Goal: Task Accomplishment & Management: Manage account settings

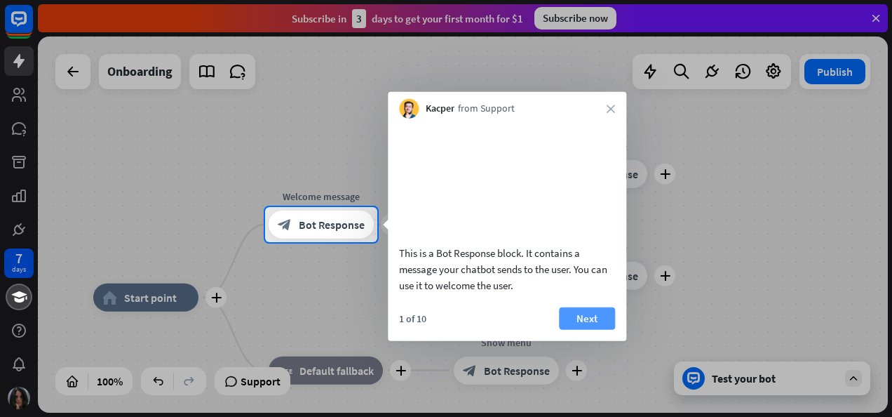
click at [578, 329] on button "Next" at bounding box center [587, 318] width 56 height 22
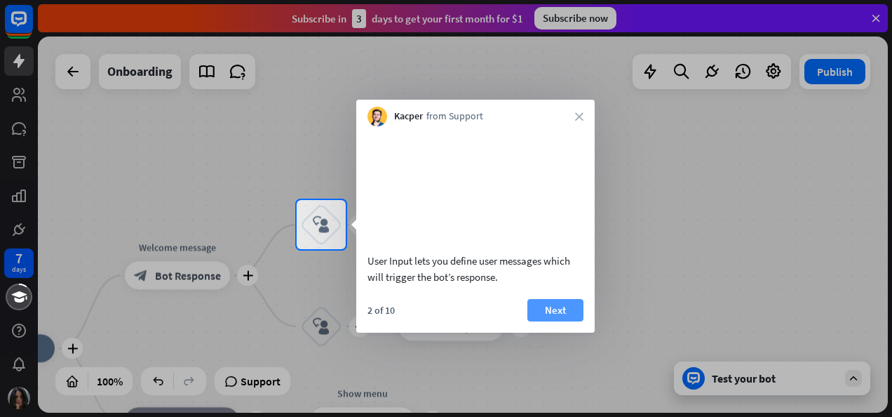
click at [560, 321] on button "Next" at bounding box center [556, 310] width 56 height 22
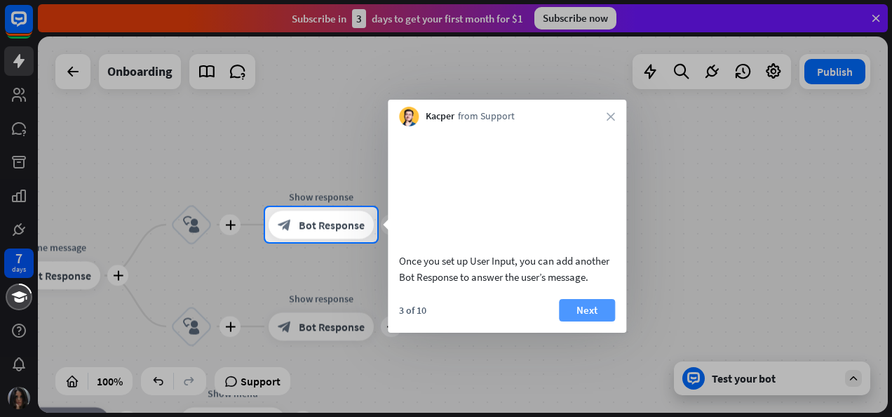
click at [577, 321] on button "Next" at bounding box center [587, 310] width 56 height 22
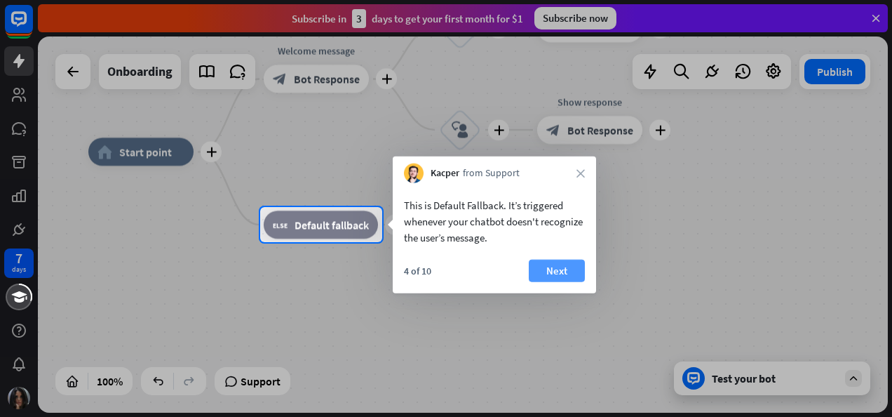
click at [565, 272] on button "Next" at bounding box center [557, 271] width 56 height 22
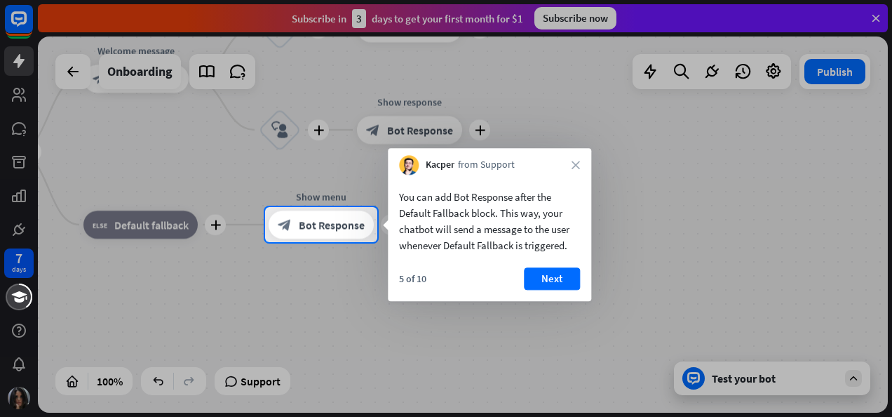
click at [565, 272] on button "Next" at bounding box center [552, 278] width 56 height 22
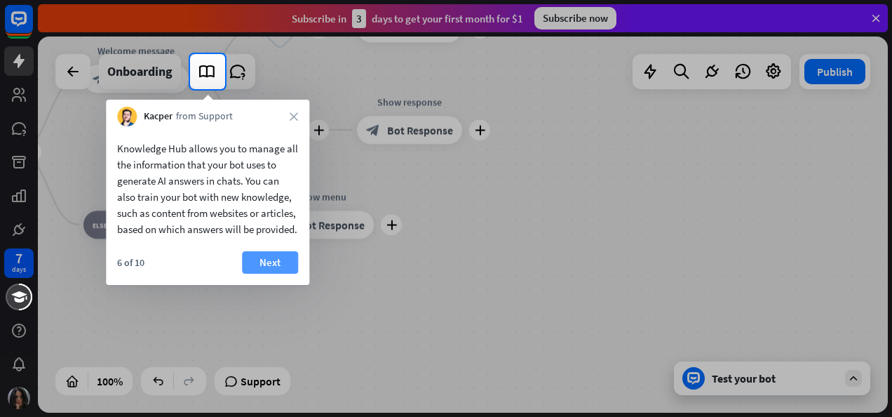
click at [278, 274] on button "Next" at bounding box center [270, 262] width 56 height 22
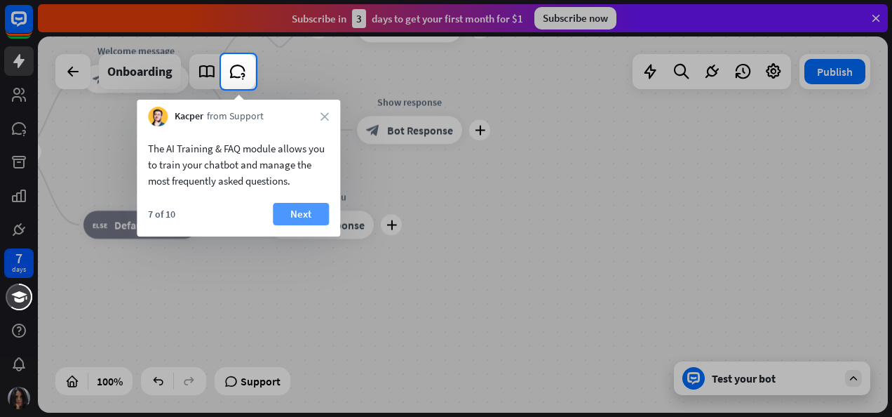
click at [303, 211] on button "Next" at bounding box center [301, 214] width 56 height 22
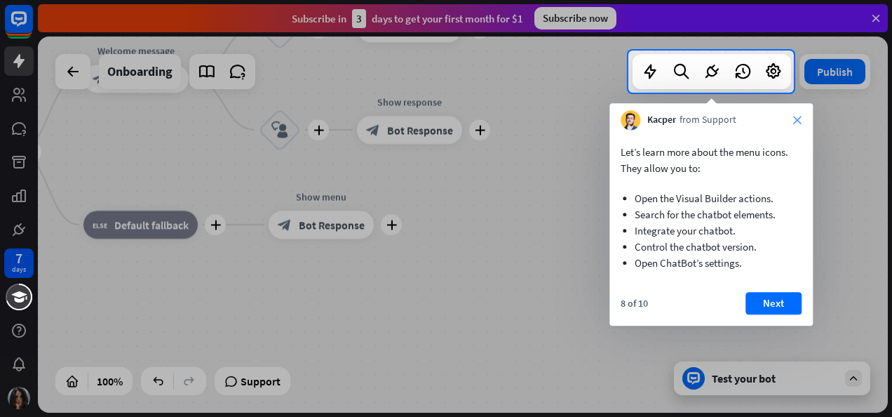
click at [801, 121] on icon "close" at bounding box center [798, 120] width 8 height 8
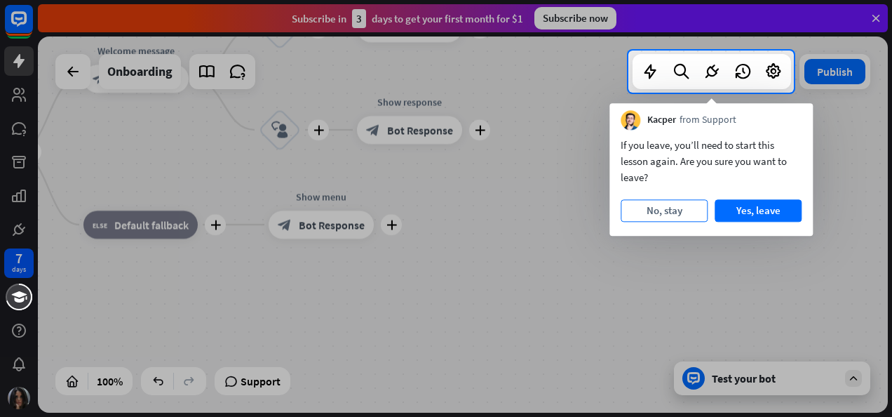
click at [664, 210] on button "No, stay" at bounding box center [664, 210] width 87 height 22
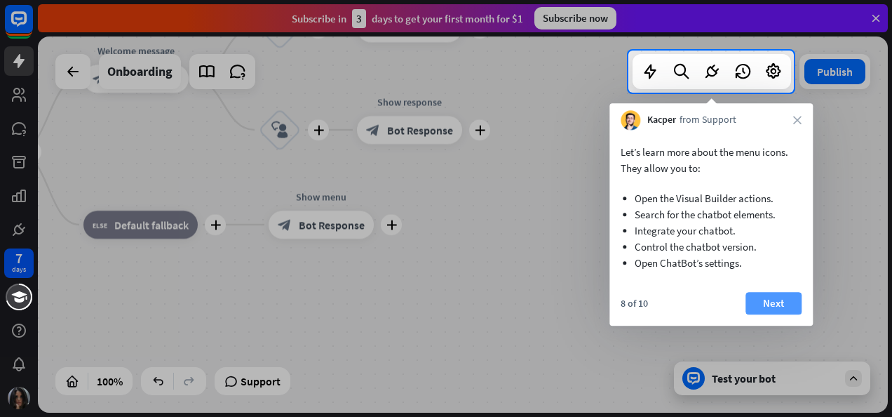
click at [773, 297] on button "Next" at bounding box center [774, 303] width 56 height 22
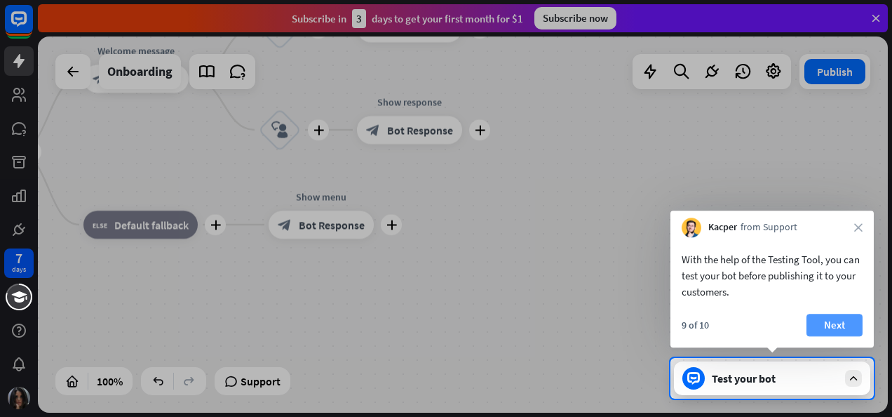
click at [824, 321] on button "Next" at bounding box center [835, 325] width 56 height 22
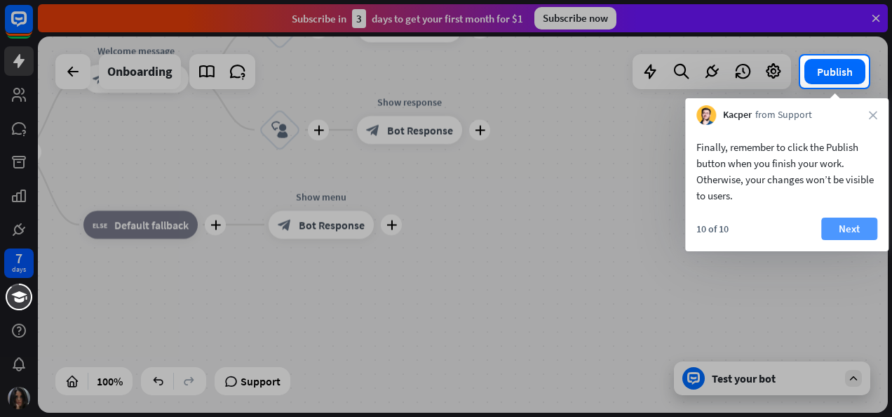
click at [856, 222] on button "Next" at bounding box center [850, 229] width 56 height 22
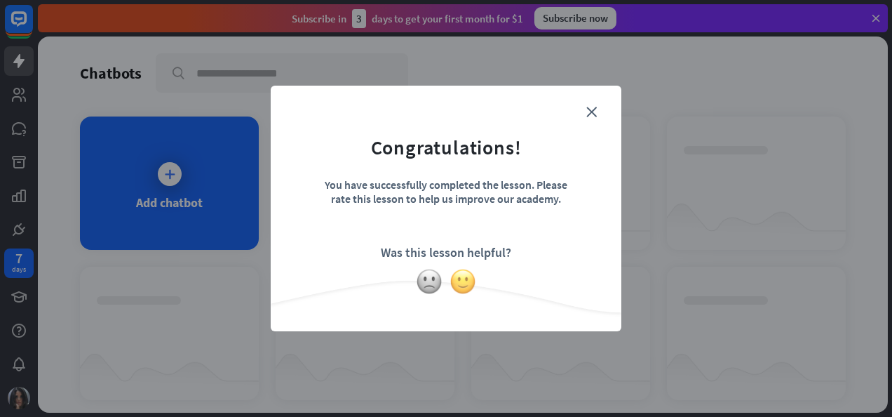
click at [469, 283] on img at bounding box center [463, 281] width 27 height 27
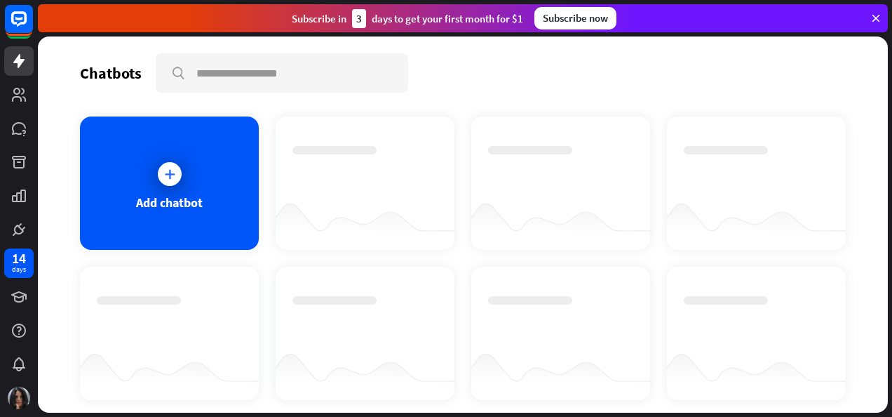
click at [667, 159] on div at bounding box center [756, 182] width 179 height 133
click at [875, 15] on icon at bounding box center [876, 18] width 13 height 13
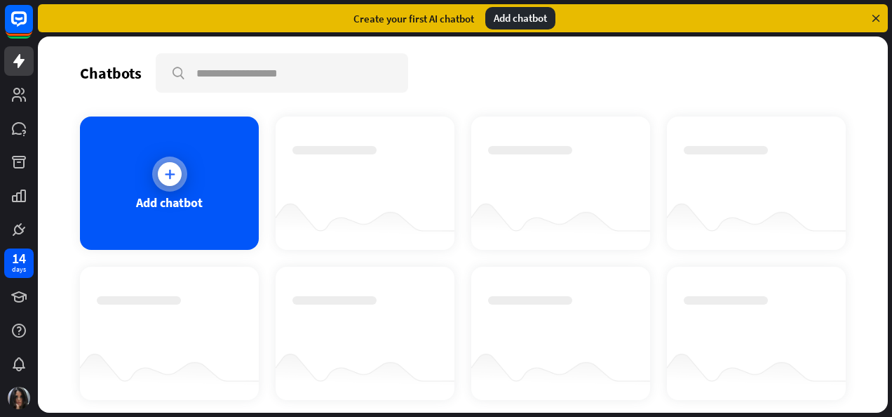
click at [205, 176] on div "Add chatbot" at bounding box center [169, 182] width 179 height 133
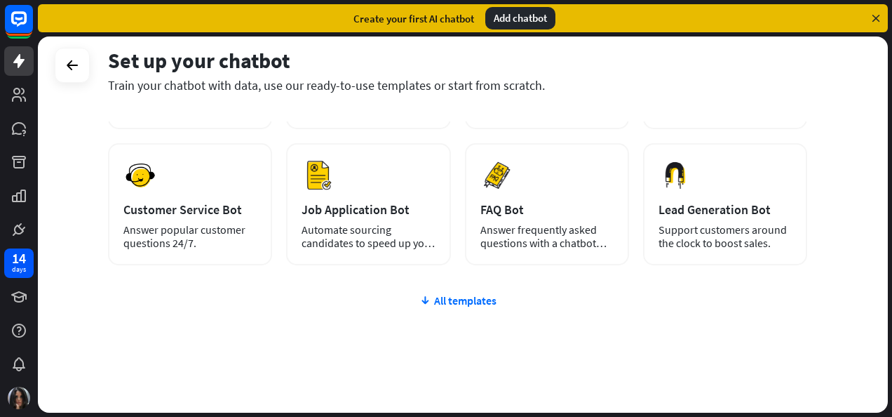
scroll to position [184, 0]
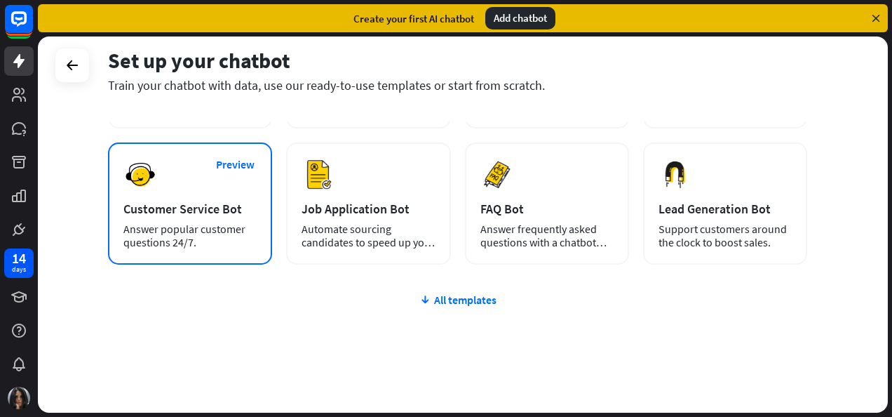
click at [164, 206] on div "Customer Service Bot" at bounding box center [189, 209] width 133 height 16
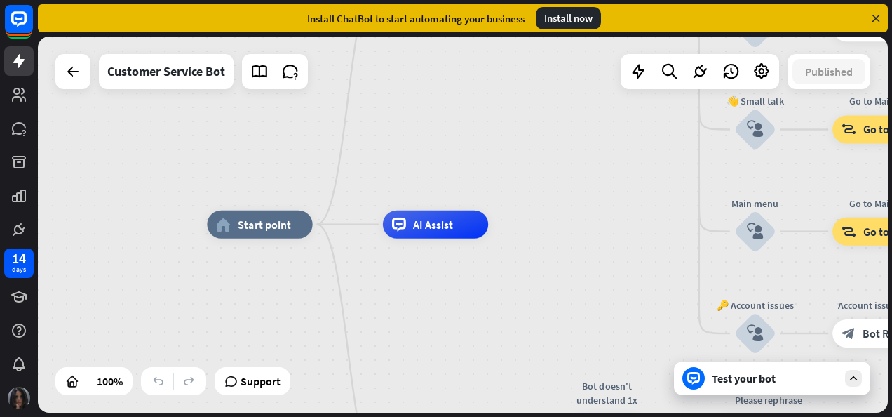
click at [18, 404] on img at bounding box center [19, 398] width 22 height 22
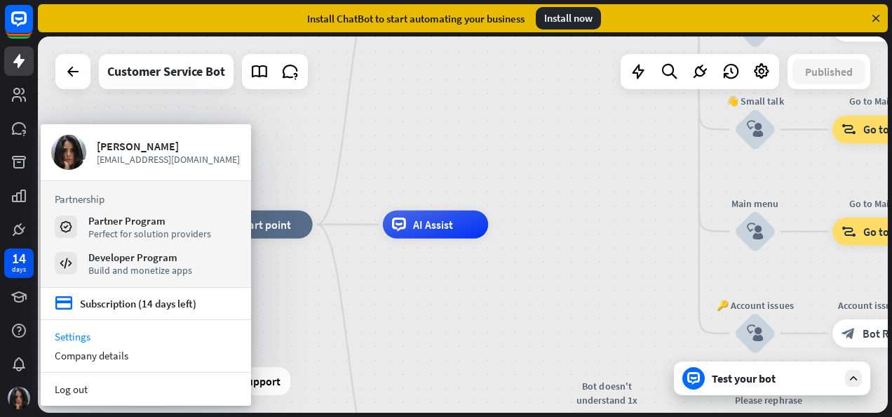
click at [83, 334] on link "Settings" at bounding box center [146, 336] width 210 height 19
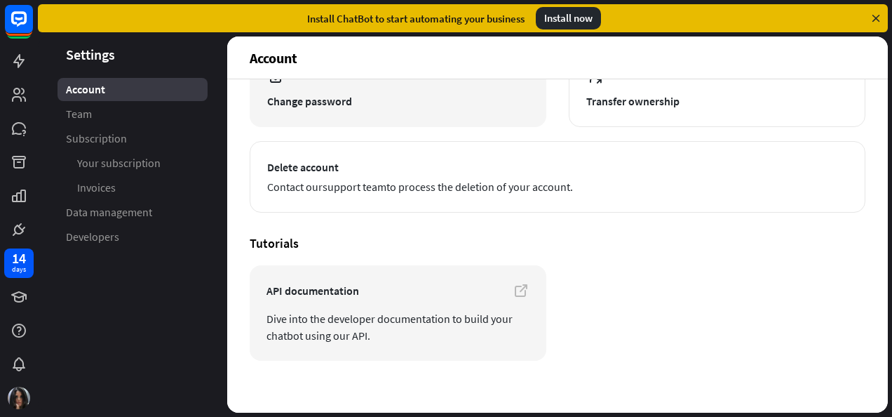
scroll to position [201, 0]
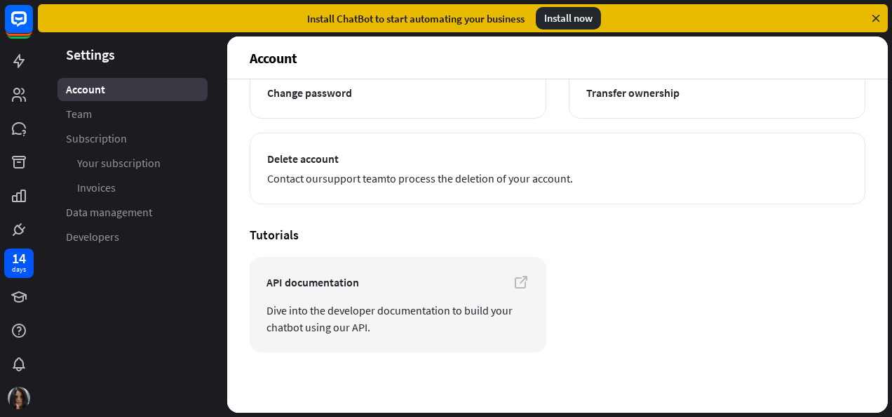
click at [878, 21] on icon at bounding box center [876, 18] width 13 height 13
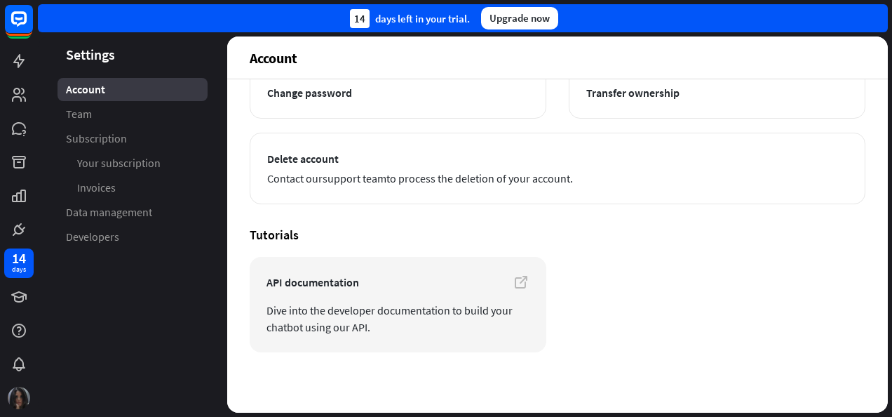
click at [13, 389] on img at bounding box center [19, 398] width 22 height 22
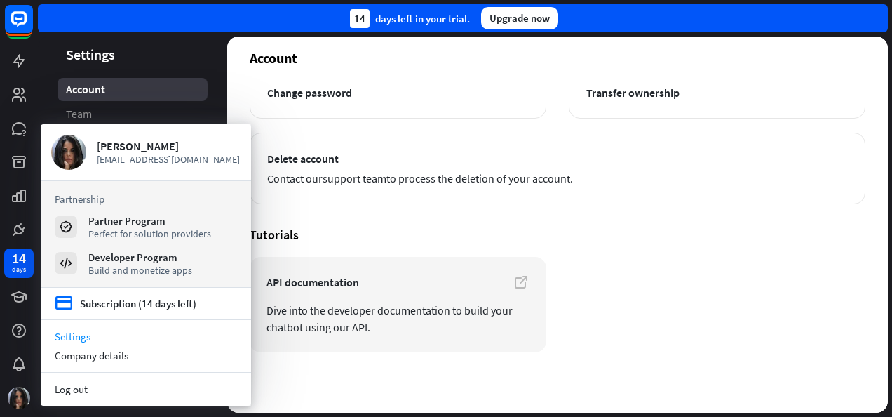
click at [76, 335] on link "Settings" at bounding box center [146, 336] width 210 height 19
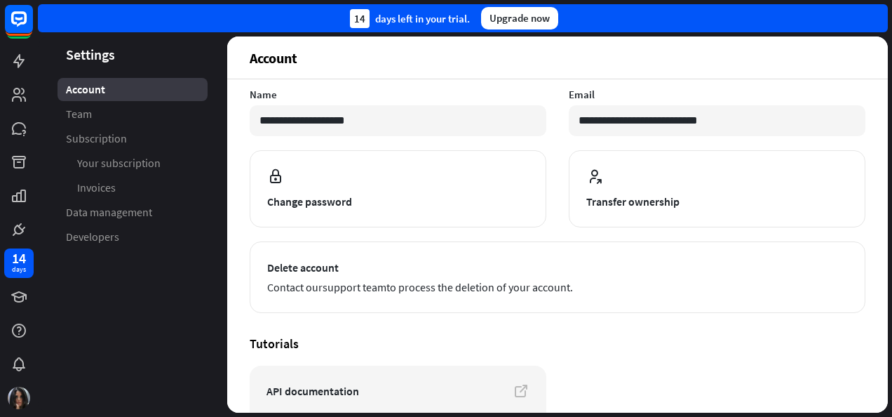
scroll to position [0, 0]
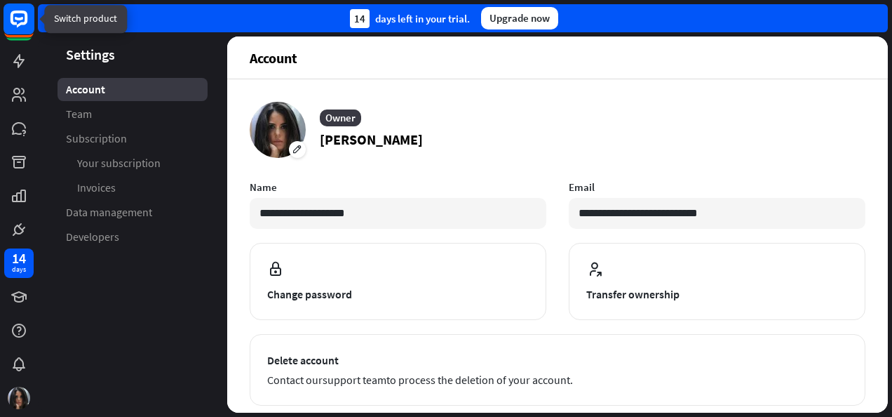
click at [27, 29] on rect at bounding box center [19, 19] width 31 height 31
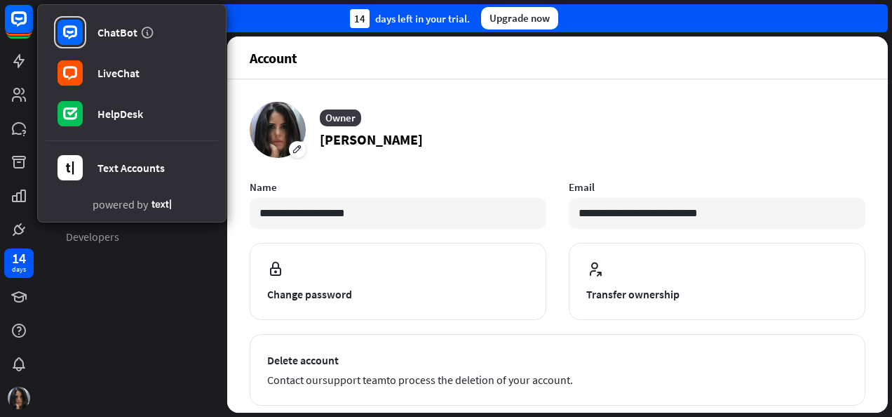
click at [152, 313] on aside "Settings Account Team Subscription Your subscription Invoices Data management D…" at bounding box center [132, 224] width 189 height 376
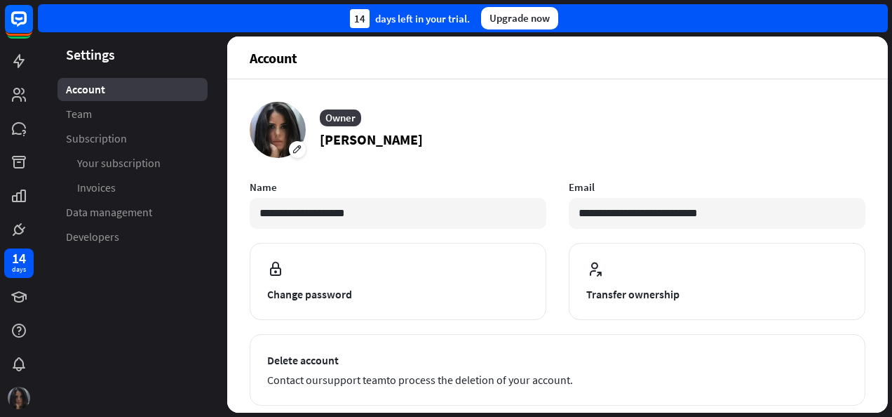
click at [14, 401] on img at bounding box center [19, 398] width 22 height 22
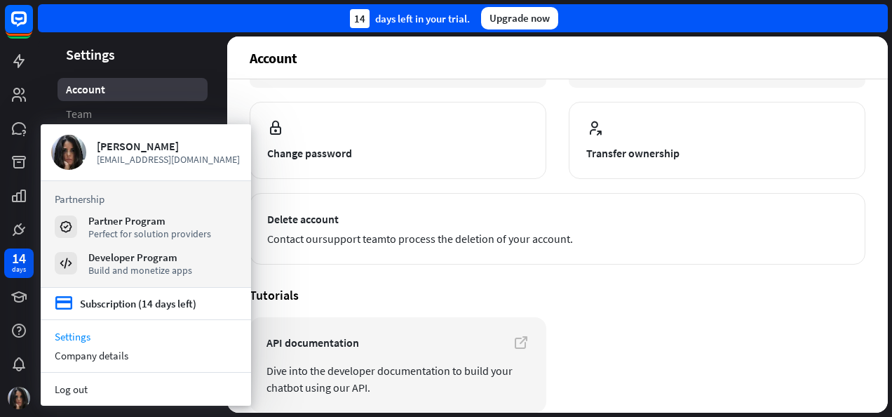
scroll to position [147, 0]
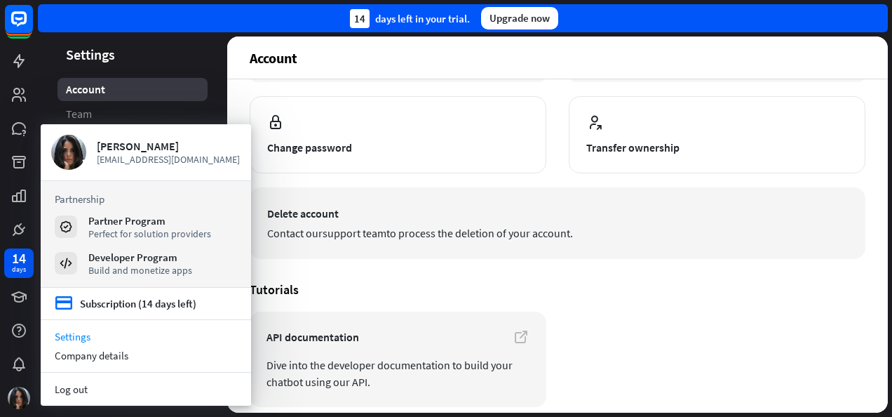
click at [446, 220] on span "Delete account" at bounding box center [557, 213] width 581 height 17
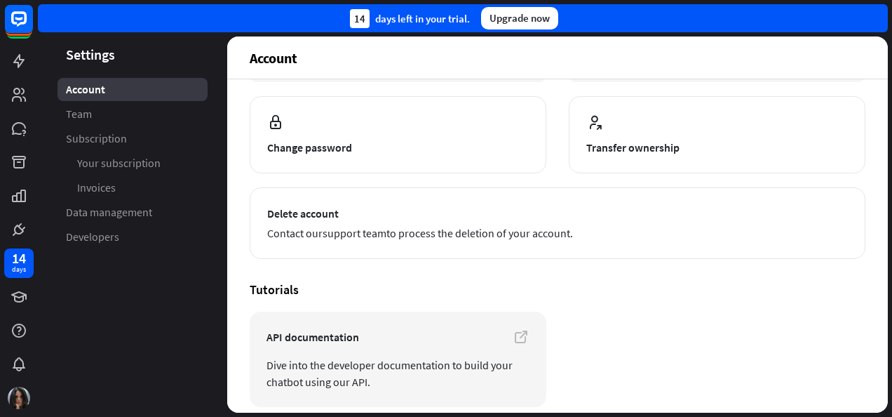
click at [665, 290] on h4 "Tutorials" at bounding box center [558, 289] width 616 height 16
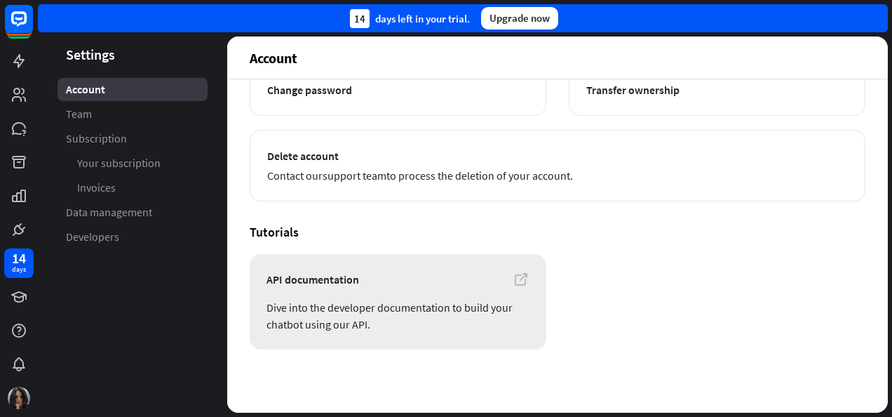
click at [471, 290] on link "API documentation Dive into the developer documentation to build your chatbot u…" at bounding box center [398, 301] width 297 height 95
click at [129, 217] on span "Data management" at bounding box center [109, 212] width 86 height 15
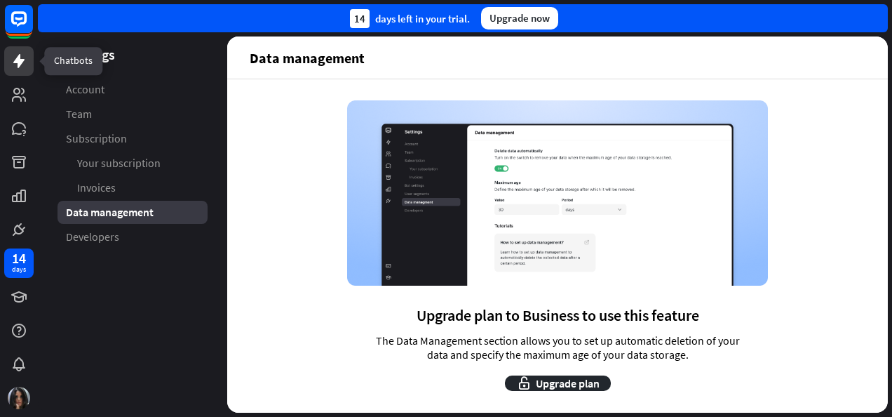
click at [22, 64] on icon at bounding box center [19, 61] width 17 height 17
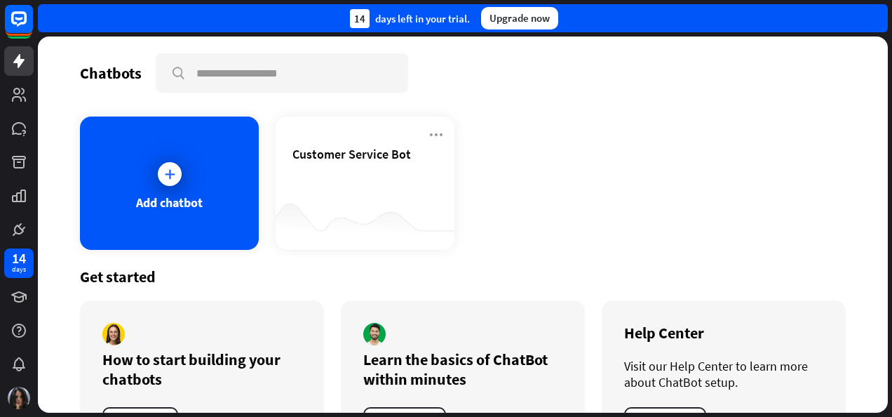
scroll to position [59, 0]
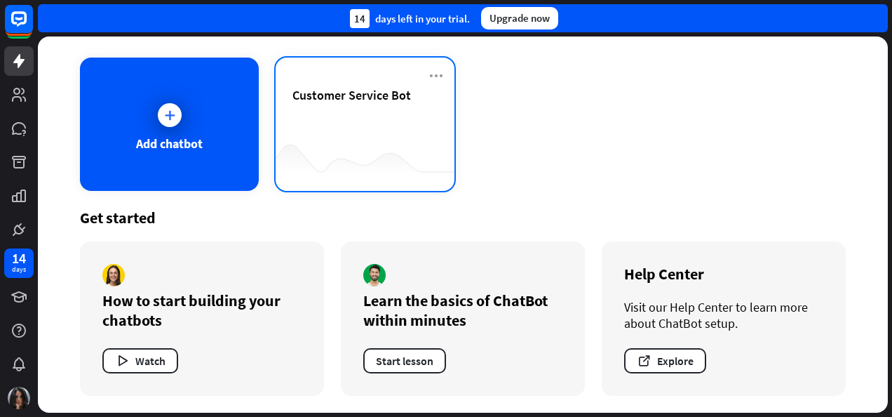
click at [389, 131] on div "Customer Service Bot" at bounding box center [365, 111] width 145 height 49
